Goal: Find contact information: Find contact information

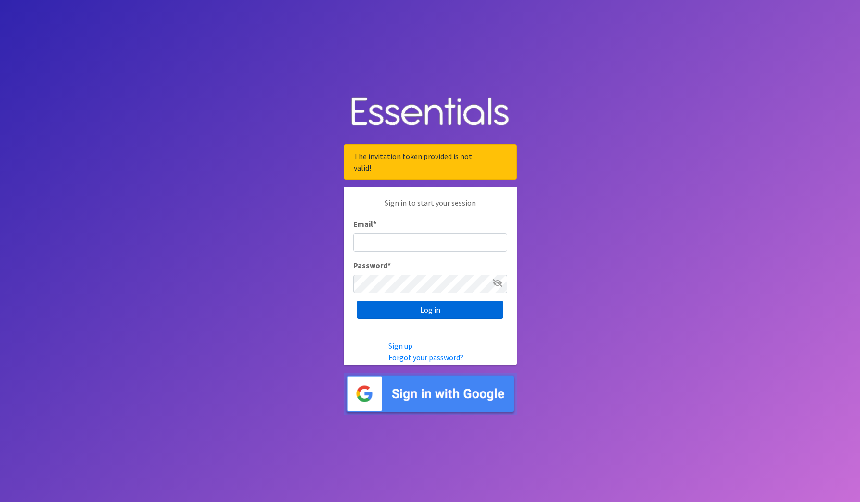
type input "[EMAIL_ADDRESS][DOMAIN_NAME]"
click at [450, 313] on input "Log in" at bounding box center [430, 310] width 147 height 18
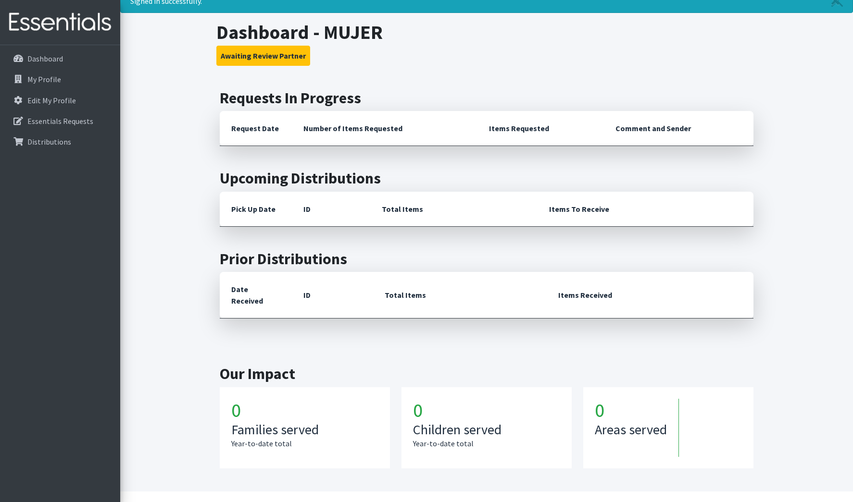
scroll to position [75, 0]
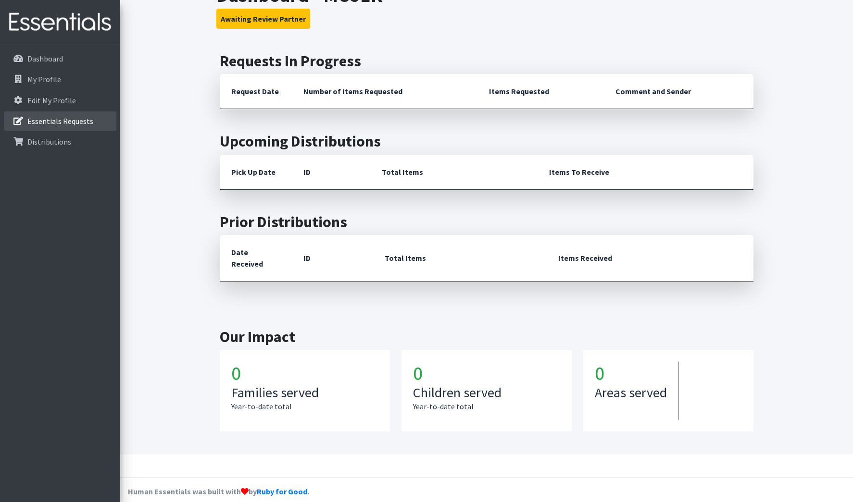
click at [68, 122] on p "Essentials Requests" at bounding box center [60, 121] width 66 height 10
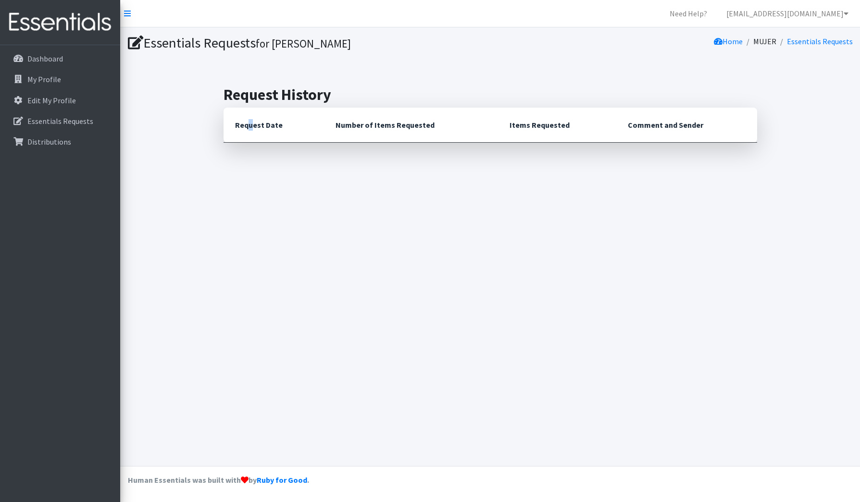
click at [250, 129] on th "Request Date" at bounding box center [273, 125] width 100 height 35
click at [136, 40] on icon at bounding box center [135, 43] width 15 height 14
click at [709, 13] on link "Need Help?" at bounding box center [688, 13] width 53 height 19
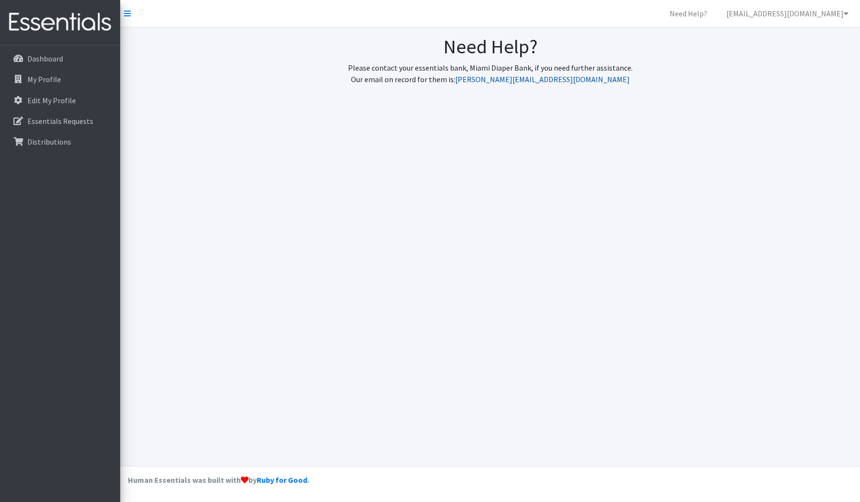
click at [533, 79] on link "gabriela@miamidiaperbank.com" at bounding box center [542, 79] width 174 height 10
